Goal: Task Accomplishment & Management: Complete application form

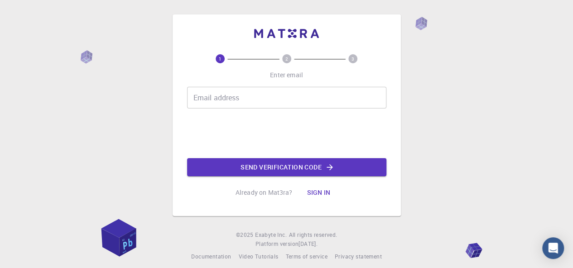
click at [243, 104] on input "Email address" at bounding box center [286, 98] width 199 height 22
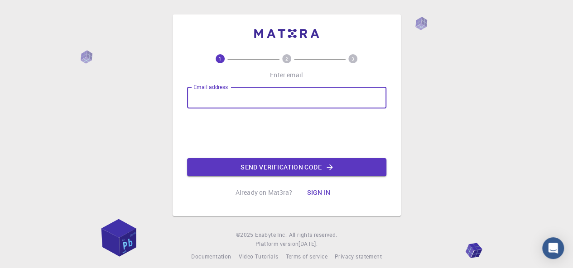
type input "[DOMAIN_NAME]"
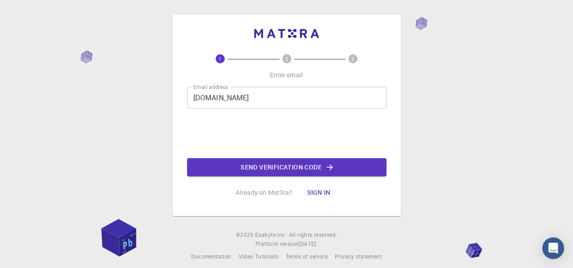
click at [241, 157] on div "Email address [DOMAIN_NAME] Email address 0cAFcWeA4OFG_CB99HUDxe6eD_95bwHlCkuaP…" at bounding box center [286, 132] width 199 height 90
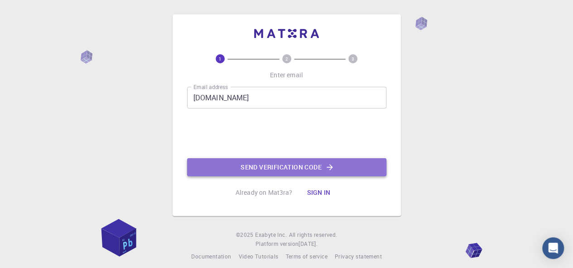
click at [241, 171] on button "Send verification code" at bounding box center [286, 167] width 199 height 18
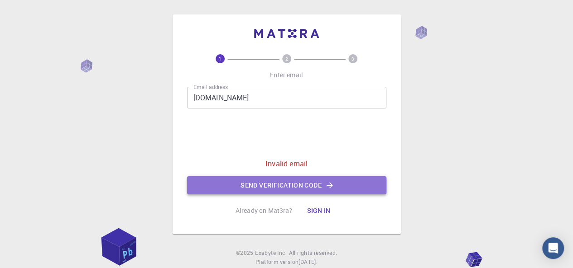
click at [280, 187] on button "Send verification code" at bounding box center [286, 186] width 199 height 18
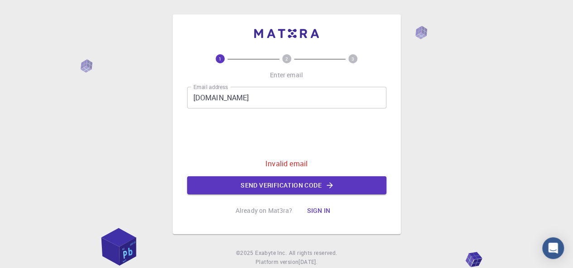
click at [337, 99] on input "[DOMAIN_NAME]" at bounding box center [286, 98] width 199 height 22
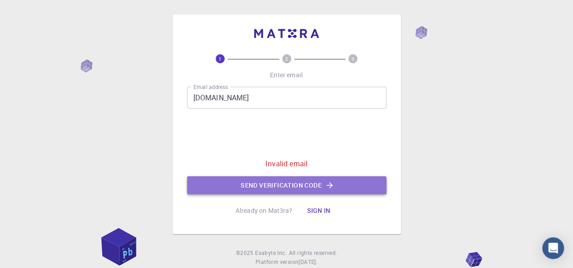
click at [276, 184] on button "Send verification code" at bounding box center [286, 186] width 199 height 18
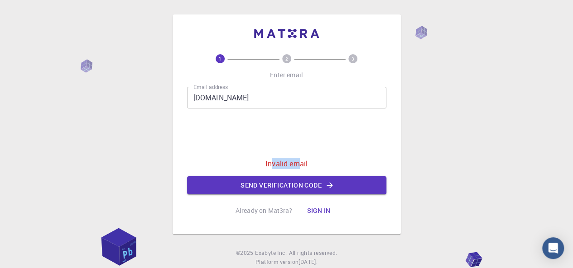
drag, startPoint x: 272, startPoint y: 162, endPoint x: 302, endPoint y: 155, distance: 31.1
click at [302, 155] on div "Email address [DOMAIN_NAME] Email address 0cAFcWeA4OFG_CB99HUDxe6eD_95bwHlCkuaP…" at bounding box center [286, 141] width 199 height 108
click at [301, 161] on p "Invalid email" at bounding box center [286, 163] width 42 height 11
click at [322, 213] on button "Sign in" at bounding box center [318, 211] width 38 height 18
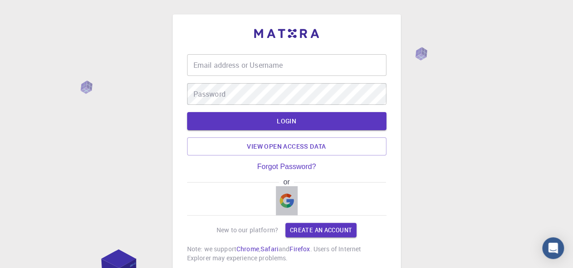
click at [283, 200] on img "button" at bounding box center [286, 201] width 14 height 14
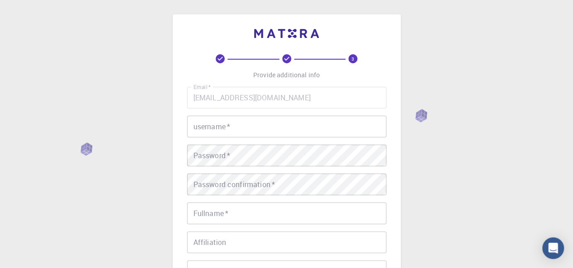
click at [292, 124] on input "username   *" at bounding box center [286, 127] width 199 height 22
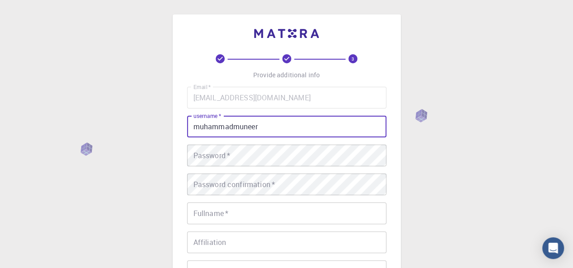
type input "muhammadmuneer"
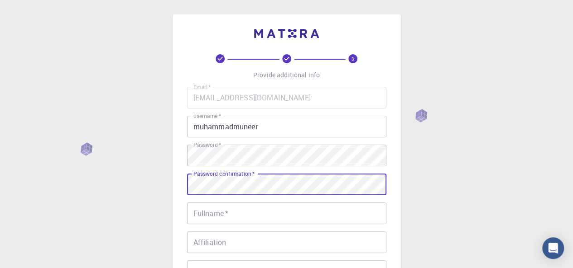
click at [249, 214] on input "Fullname   *" at bounding box center [286, 214] width 199 height 22
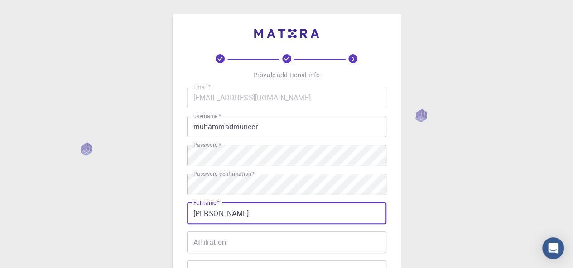
click at [249, 214] on input "[PERSON_NAME]" at bounding box center [286, 214] width 199 height 22
type input "[PERSON_NAME]"
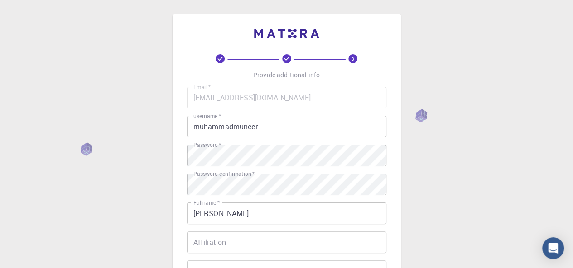
click at [155, 209] on div "3 Provide additional info Email   * [EMAIL_ADDRESS][DOMAIN_NAME] Email   * user…" at bounding box center [286, 230] width 573 height 461
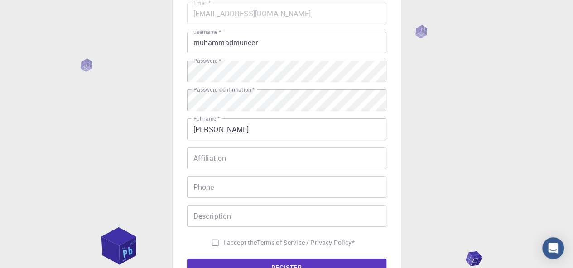
scroll to position [127, 0]
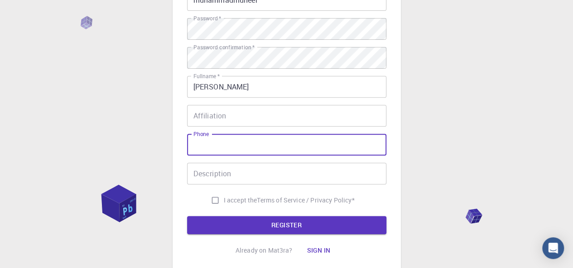
click at [213, 149] on input "Phone" at bounding box center [286, 145] width 199 height 22
type input "03033988098"
click at [209, 195] on input "I accept the Terms of Service / Privacy Policy *" at bounding box center [214, 200] width 17 height 17
checkbox input "true"
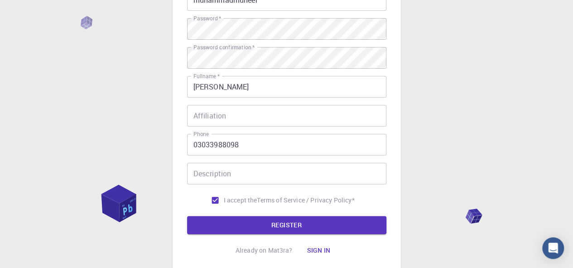
click at [208, 214] on form "Email   * [EMAIL_ADDRESS][DOMAIN_NAME] Email   * username   * muhammadmuneer us…" at bounding box center [286, 97] width 199 height 274
click at [208, 226] on button "REGISTER" at bounding box center [286, 225] width 199 height 18
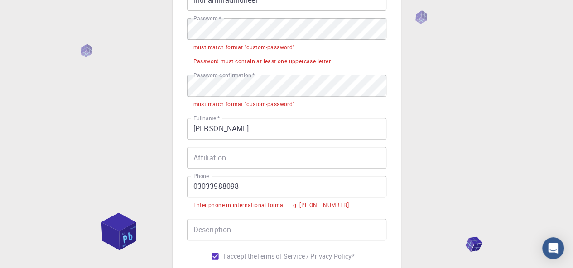
click at [128, 107] on div "3 Provide additional info Email   * [EMAIL_ADDRESS][DOMAIN_NAME] Email   * user…" at bounding box center [286, 131] width 573 height 517
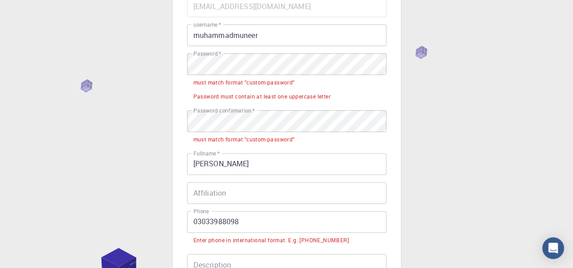
scroll to position [91, 0]
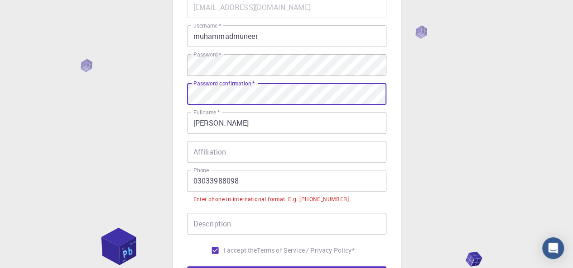
click at [156, 126] on div "3 Provide additional info Email   * [EMAIL_ADDRESS][DOMAIN_NAME] Email   * user…" at bounding box center [286, 146] width 573 height 475
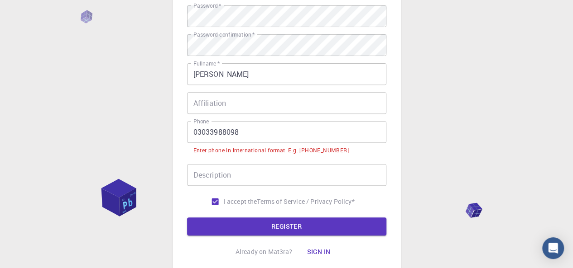
scroll to position [145, 0]
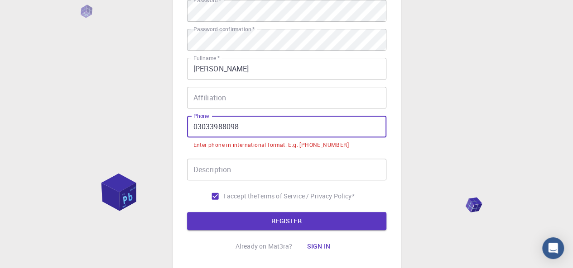
click at [199, 127] on input "03033988098" at bounding box center [286, 127] width 199 height 22
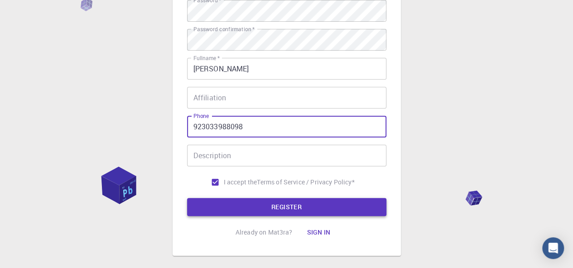
type input "923033988098"
click at [237, 214] on button "REGISTER" at bounding box center [286, 207] width 199 height 18
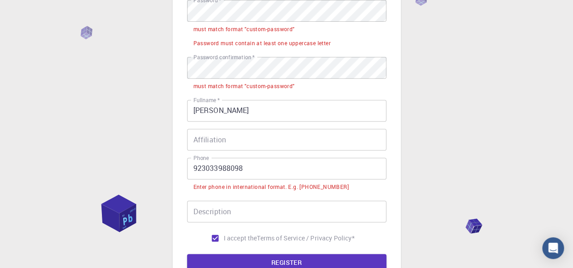
click at [170, 105] on div "3 Provide additional info Email   * [EMAIL_ADDRESS][DOMAIN_NAME] Email   * user…" at bounding box center [286, 113] width 573 height 517
drag, startPoint x: 475, startPoint y: 228, endPoint x: 537, endPoint y: 148, distance: 101.4
click at [521, 147] on div "3 Provide additional info Email   * [EMAIL_ADDRESS][DOMAIN_NAME] Email   * user…" at bounding box center [286, 113] width 573 height 517
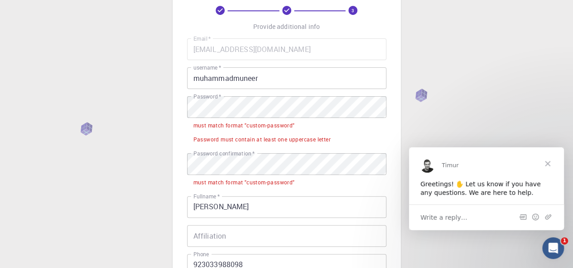
scroll to position [0, 0]
click at [431, 215] on span "Write a reply…" at bounding box center [443, 217] width 47 height 12
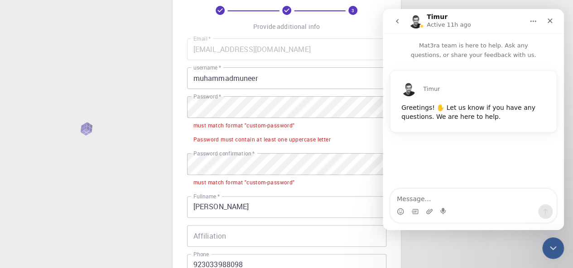
click at [446, 201] on textarea "Message…" at bounding box center [473, 196] width 166 height 15
type textarea "I want circuit electric vacume"
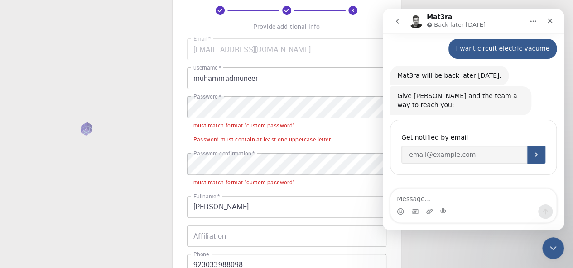
scroll to position [115, 0]
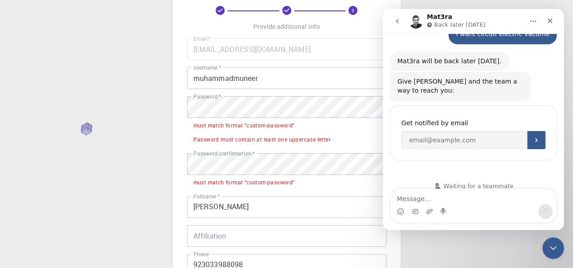
click at [412, 26] on img "Intercom messenger" at bounding box center [415, 21] width 14 height 14
click at [413, 20] on img "Intercom messenger" at bounding box center [415, 21] width 14 height 14
click at [392, 21] on button "go back" at bounding box center [396, 21] width 17 height 17
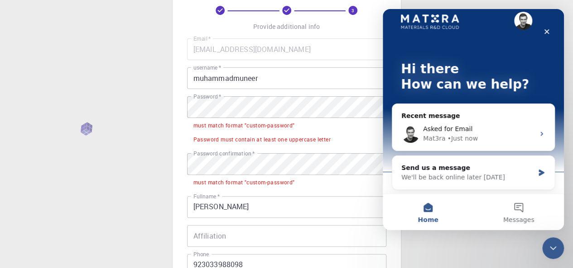
scroll to position [0, 0]
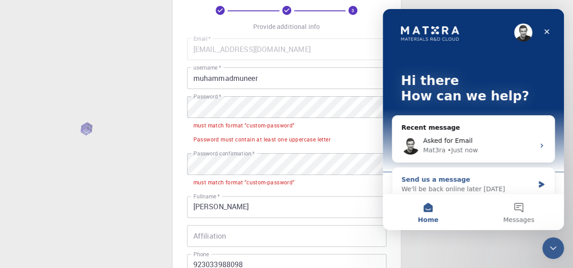
click at [426, 185] on div "We'll be back online later [DATE]" at bounding box center [467, 190] width 133 height 10
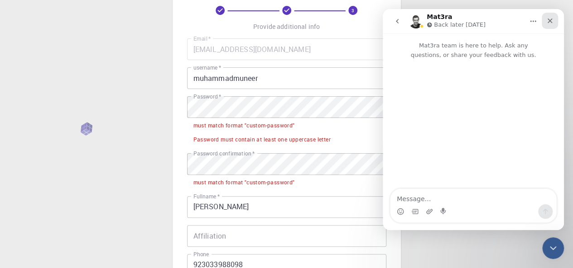
click at [552, 25] on div "Close" at bounding box center [549, 21] width 16 height 16
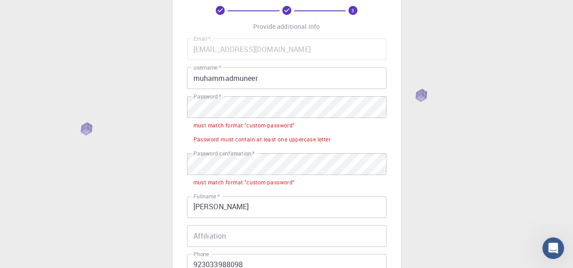
click at [94, 139] on div "3 Provide additional info Email   * [EMAIL_ADDRESS][DOMAIN_NAME] Email   * user…" at bounding box center [286, 210] width 573 height 517
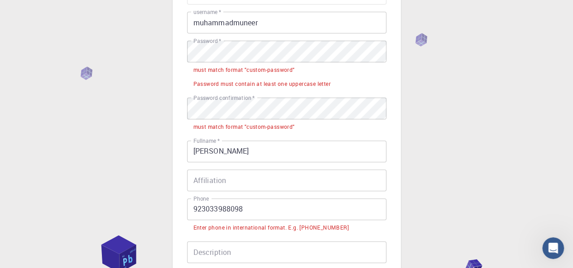
scroll to position [104, 0]
click at [293, 73] on div "must match format "custom-password"" at bounding box center [243, 70] width 101 height 9
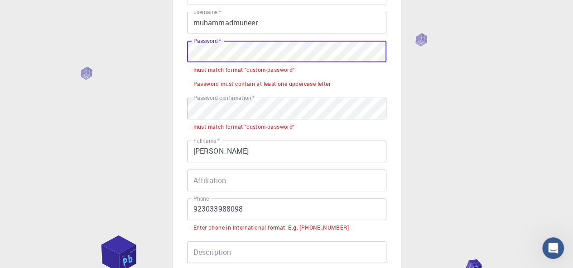
click at [158, 61] on div "3 Provide additional info Email   * [EMAIL_ADDRESS][DOMAIN_NAME] Email   * user…" at bounding box center [286, 154] width 573 height 517
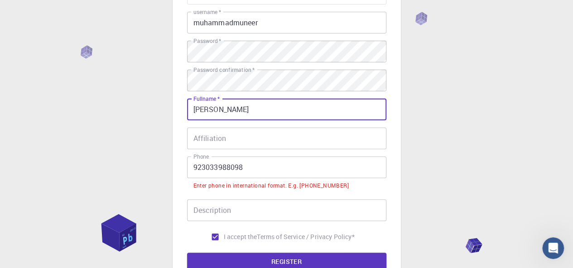
click at [129, 140] on div "3 Provide additional info Email   * [EMAIL_ADDRESS][DOMAIN_NAME] Email   * user…" at bounding box center [286, 133] width 573 height 475
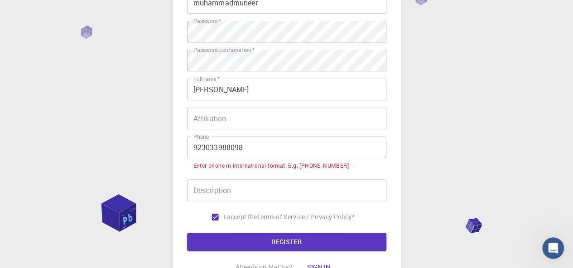
scroll to position [140, 0]
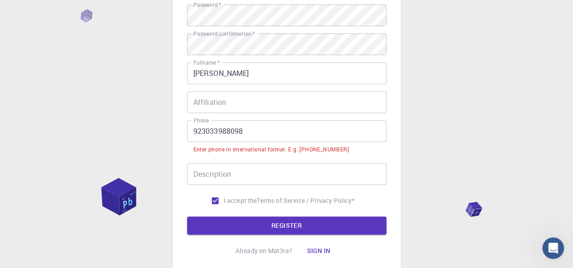
click at [269, 136] on input "923033988098" at bounding box center [286, 131] width 199 height 22
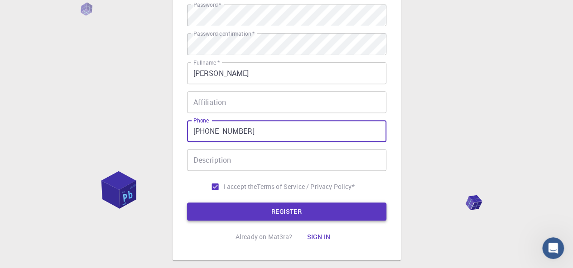
type input "[PHONE_NUMBER]"
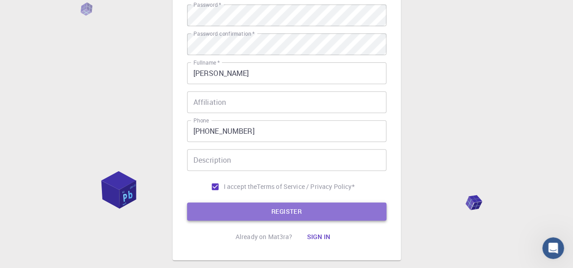
click at [277, 206] on button "REGISTER" at bounding box center [286, 212] width 199 height 18
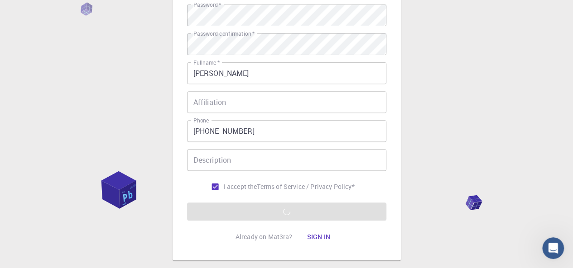
click at [135, 114] on div "3 Provide additional info Email   * [EMAIL_ADDRESS][DOMAIN_NAME] Email   * user…" at bounding box center [286, 90] width 573 height 461
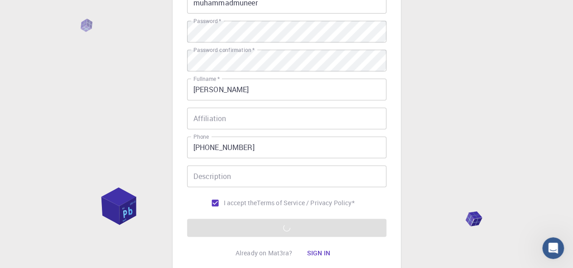
scroll to position [120, 0]
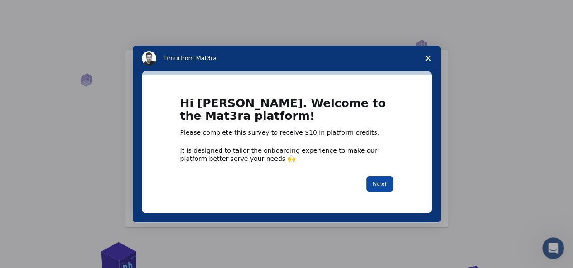
click at [377, 187] on button "Next" at bounding box center [379, 184] width 27 height 15
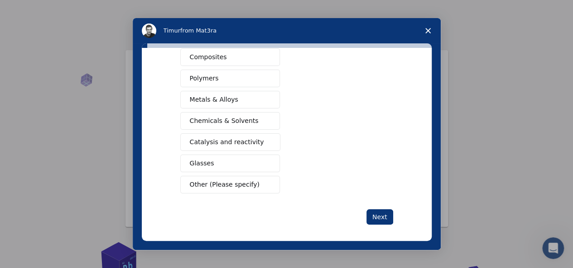
scroll to position [165, 0]
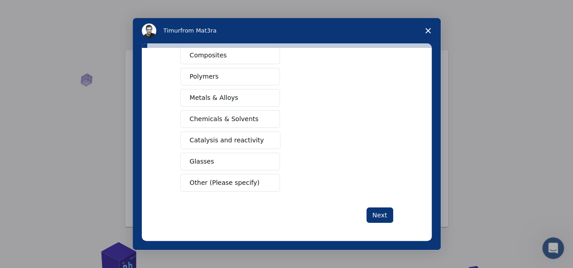
click at [428, 32] on polygon "Close survey" at bounding box center [427, 30] width 5 height 5
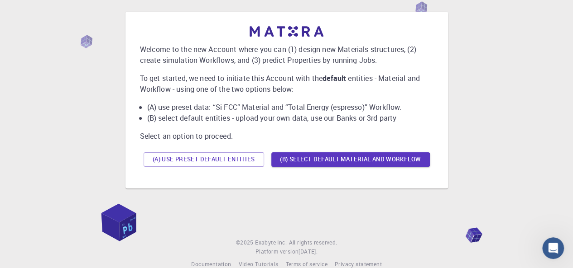
scroll to position [46, 0]
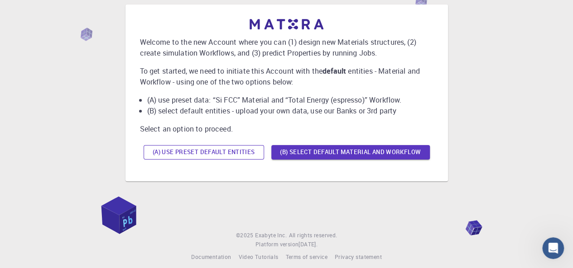
click at [206, 150] on button "(A) Use preset default entities" at bounding box center [204, 152] width 120 height 14
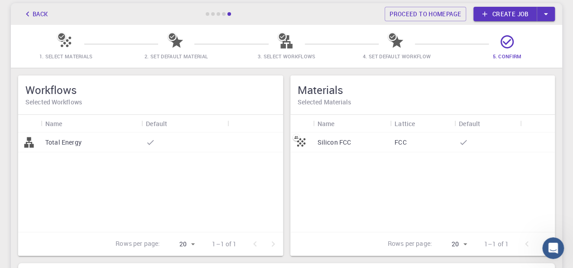
scroll to position [69, 0]
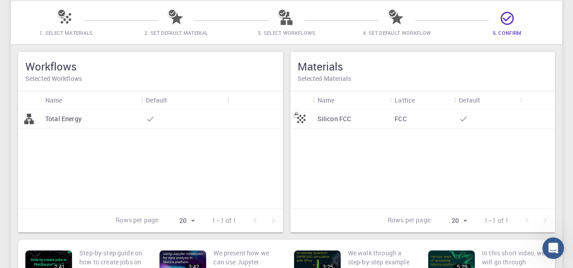
click at [126, 128] on div "Total Energy" at bounding box center [91, 119] width 100 height 20
